Goal: Check status: Check status

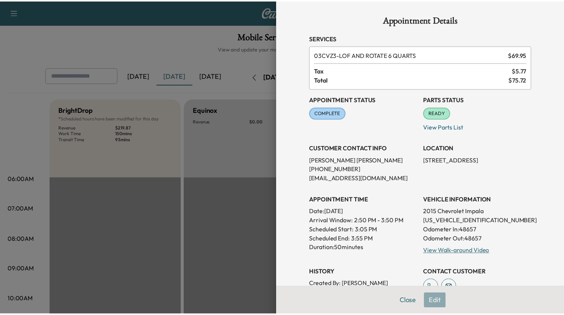
scroll to position [287, 0]
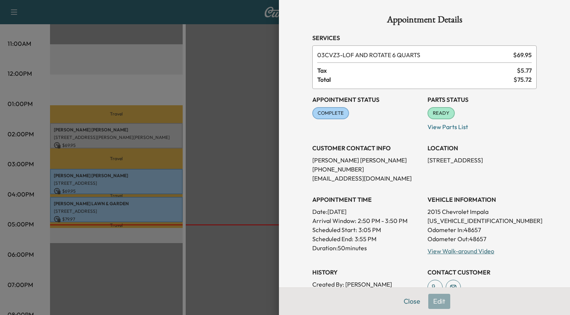
click at [202, 81] on div at bounding box center [285, 157] width 570 height 315
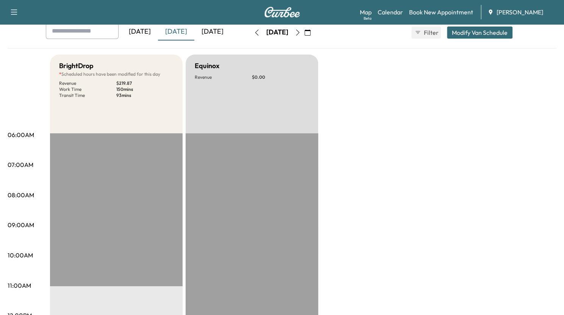
scroll to position [0, 0]
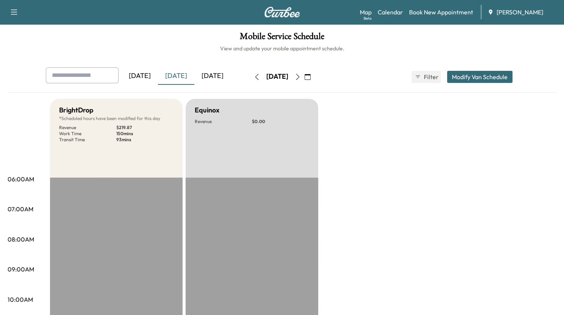
click at [221, 74] on div "[DATE]" at bounding box center [212, 75] width 36 height 17
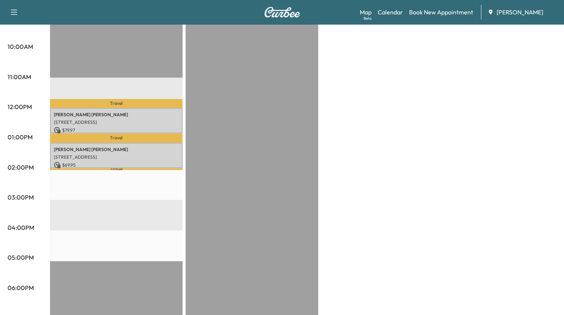
scroll to position [255, 0]
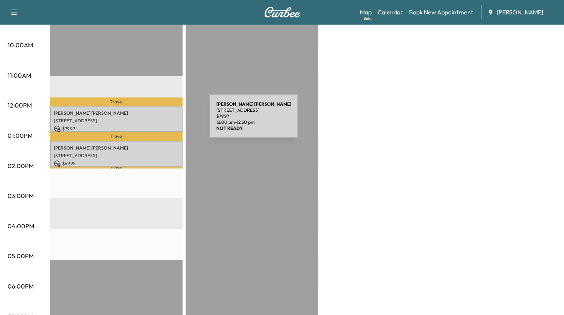
click at [153, 121] on p "[STREET_ADDRESS]" at bounding box center [116, 121] width 125 height 6
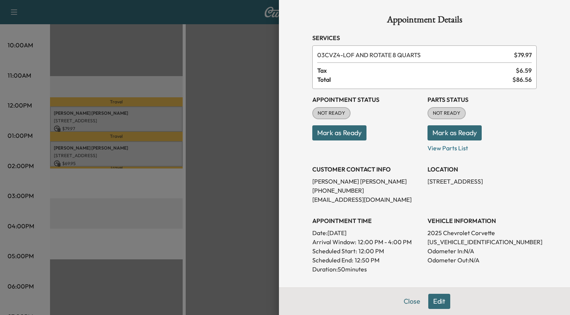
click at [443, 242] on p "[US_VEHICLE_IDENTIFICATION_NUMBER]" at bounding box center [482, 242] width 109 height 9
copy p "[US_VEHICLE_IDENTIFICATION_NUMBER]"
click at [199, 146] on div at bounding box center [285, 157] width 570 height 315
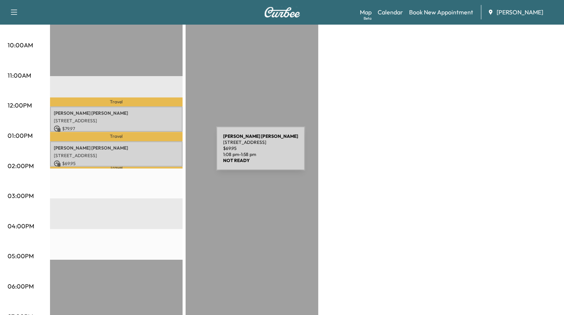
click at [160, 153] on p "[STREET_ADDRESS]" at bounding box center [116, 156] width 125 height 6
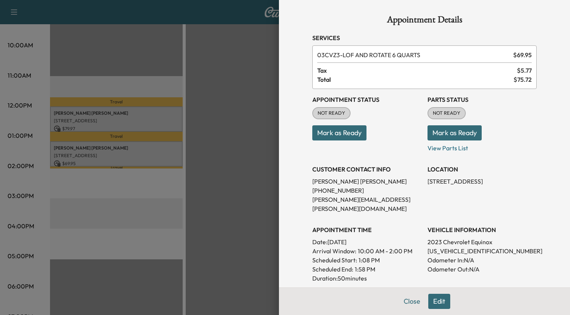
click at [220, 105] on div at bounding box center [285, 157] width 570 height 315
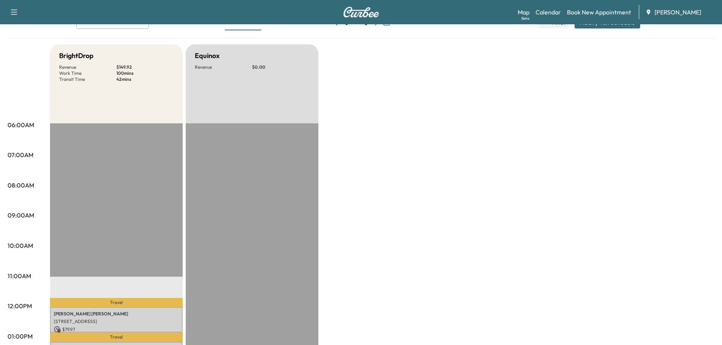
scroll to position [0, 0]
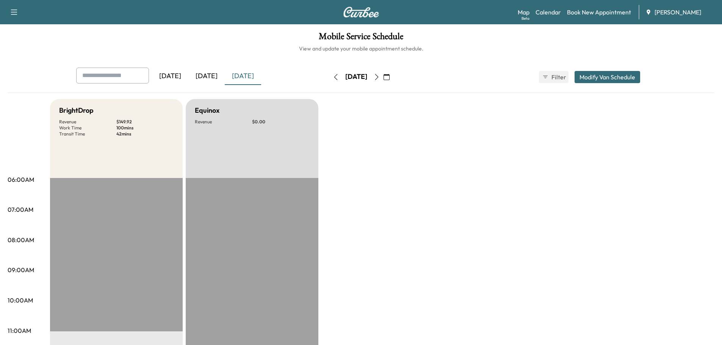
click at [205, 75] on div "[DATE]" at bounding box center [206, 75] width 36 height 17
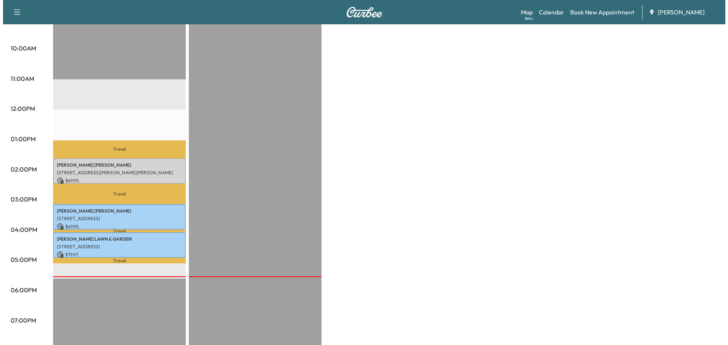
scroll to position [265, 0]
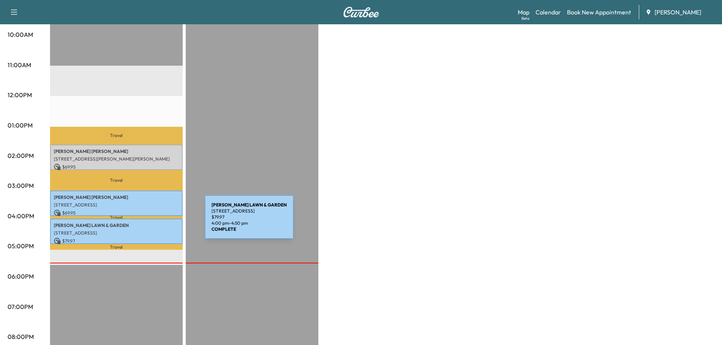
click at [148, 222] on p "[PERSON_NAME][GEOGRAPHIC_DATA]" at bounding box center [116, 225] width 125 height 6
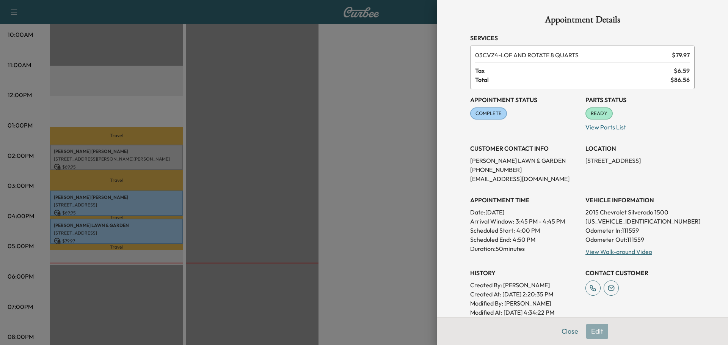
click at [570, 222] on p "[US_VEHICLE_IDENTIFICATION_NUMBER]" at bounding box center [639, 220] width 109 height 9
copy p "[US_VEHICLE_IDENTIFICATION_NUMBER]"
click at [570, 222] on p "[US_VEHICLE_IDENTIFICATION_NUMBER]" at bounding box center [639, 220] width 109 height 9
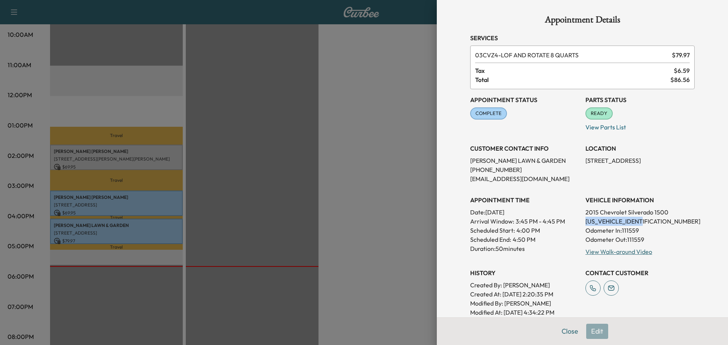
copy p "[US_VEHICLE_IDENTIFICATION_NUMBER]"
